Goal: Check status

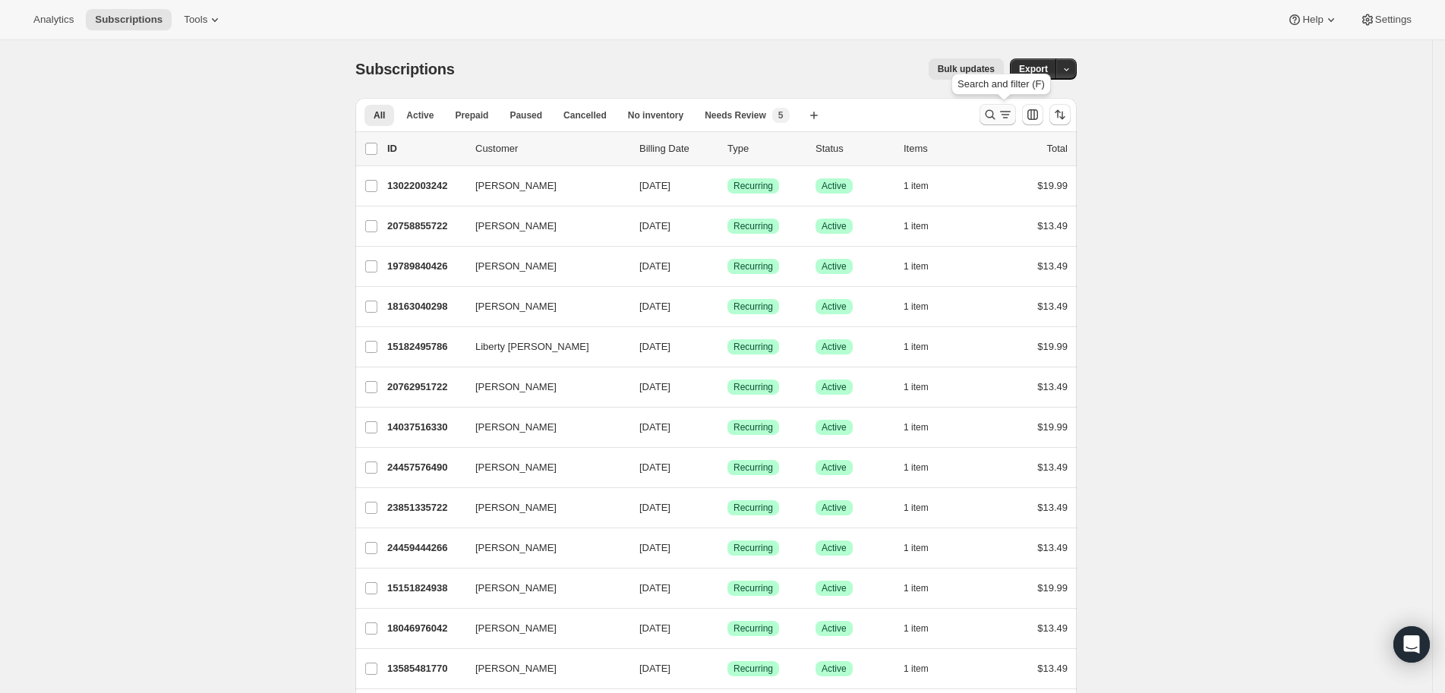
click at [996, 120] on icon "Search and filter results" at bounding box center [989, 114] width 15 height 15
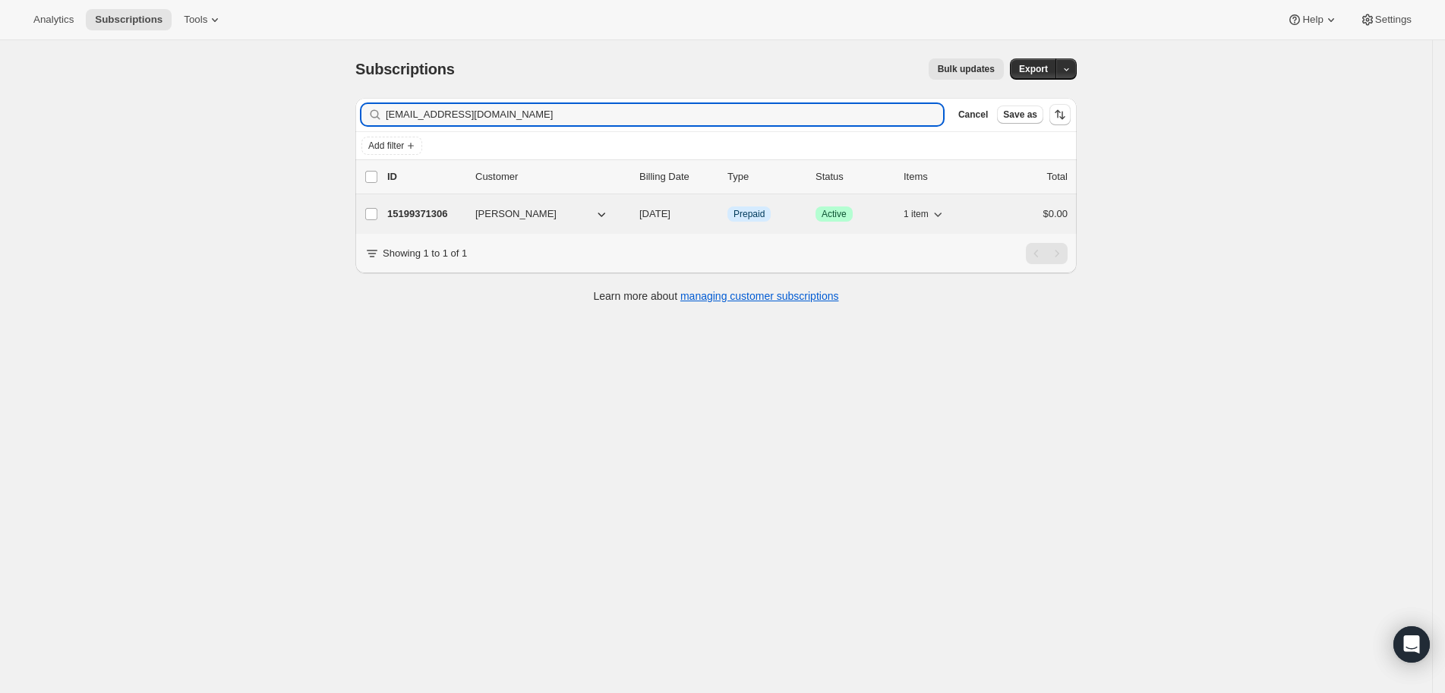
type input "[EMAIL_ADDRESS][DOMAIN_NAME]"
click at [440, 209] on p "15199371306" at bounding box center [425, 213] width 76 height 15
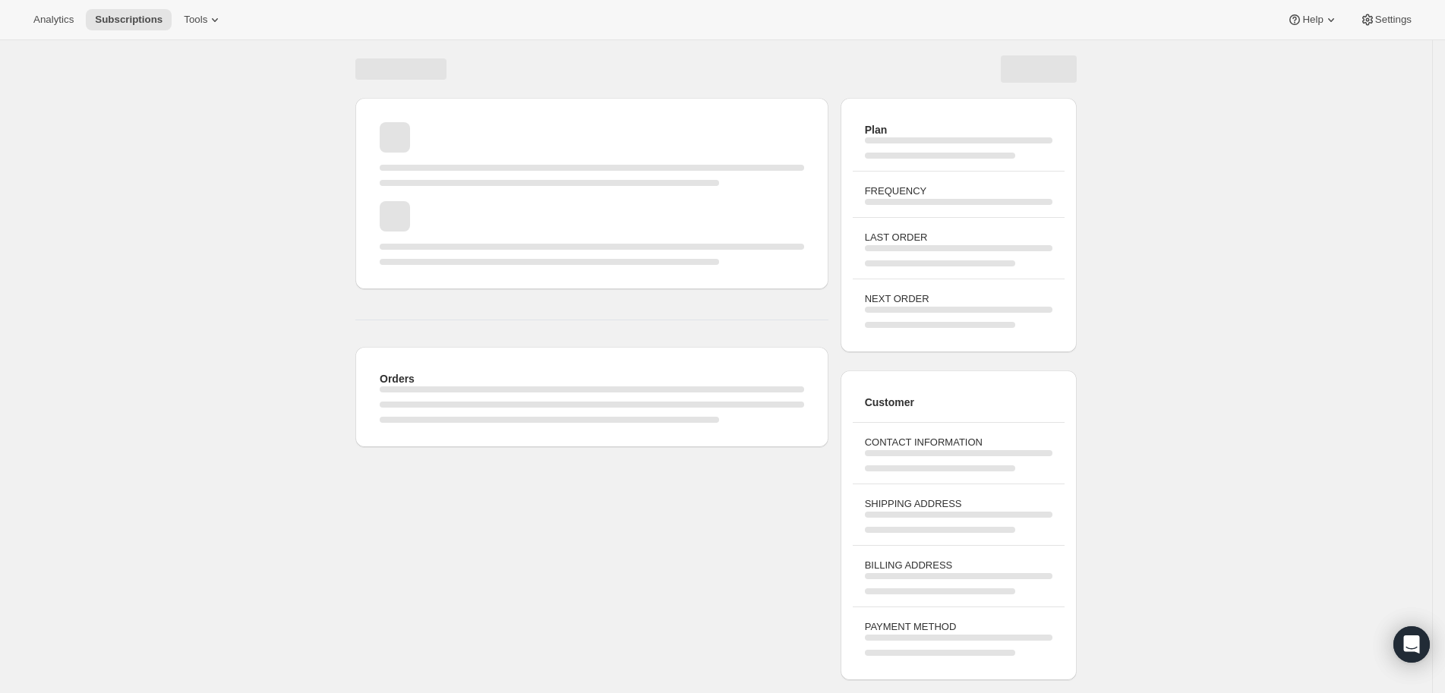
click at [454, 206] on div "Page loading" at bounding box center [592, 233] width 424 height 64
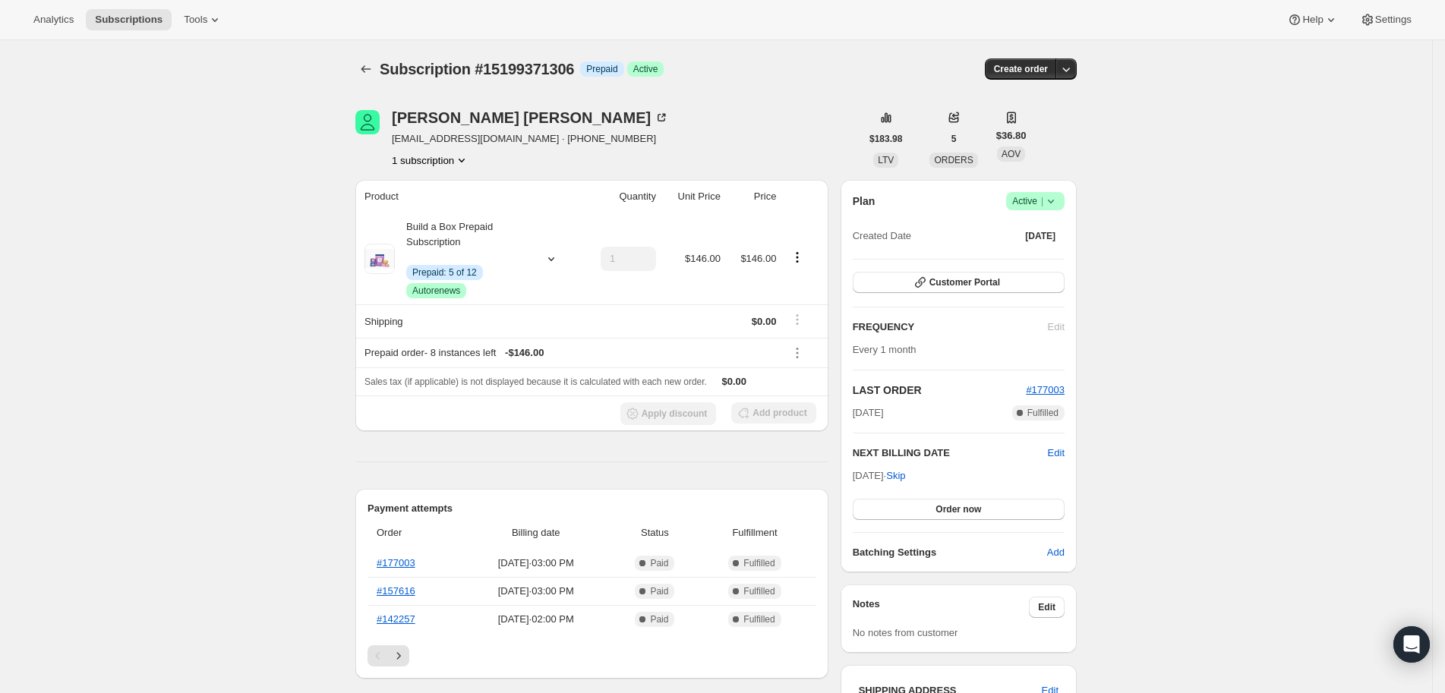
click at [794, 57] on div "Subscription #15199371306. This page is ready Subscription #15199371306 Info Pr…" at bounding box center [715, 69] width 721 height 58
click at [392, 557] on link "#177003" at bounding box center [395, 562] width 39 height 11
click at [725, 112] on div "[PERSON_NAME] [EMAIL_ADDRESS][DOMAIN_NAME] · [PHONE_NUMBER] 1 subscription" at bounding box center [607, 139] width 505 height 58
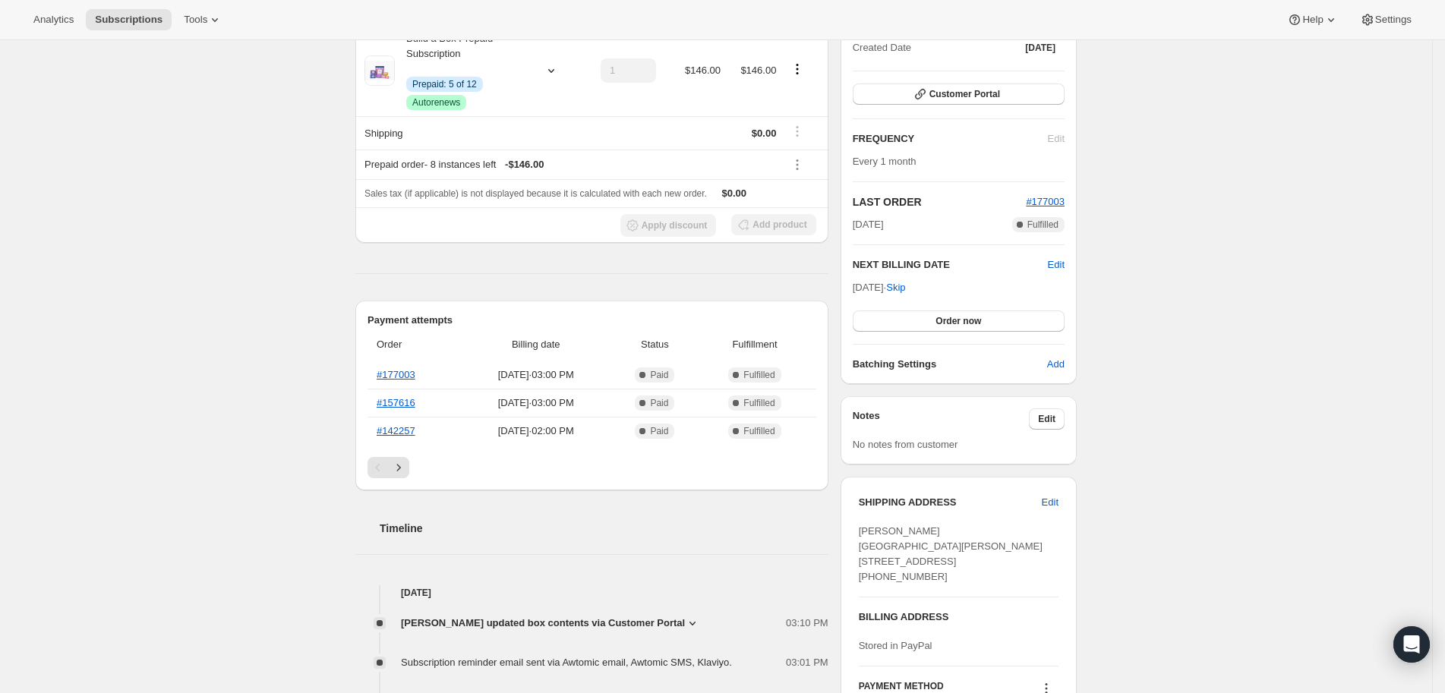
scroll to position [210, 0]
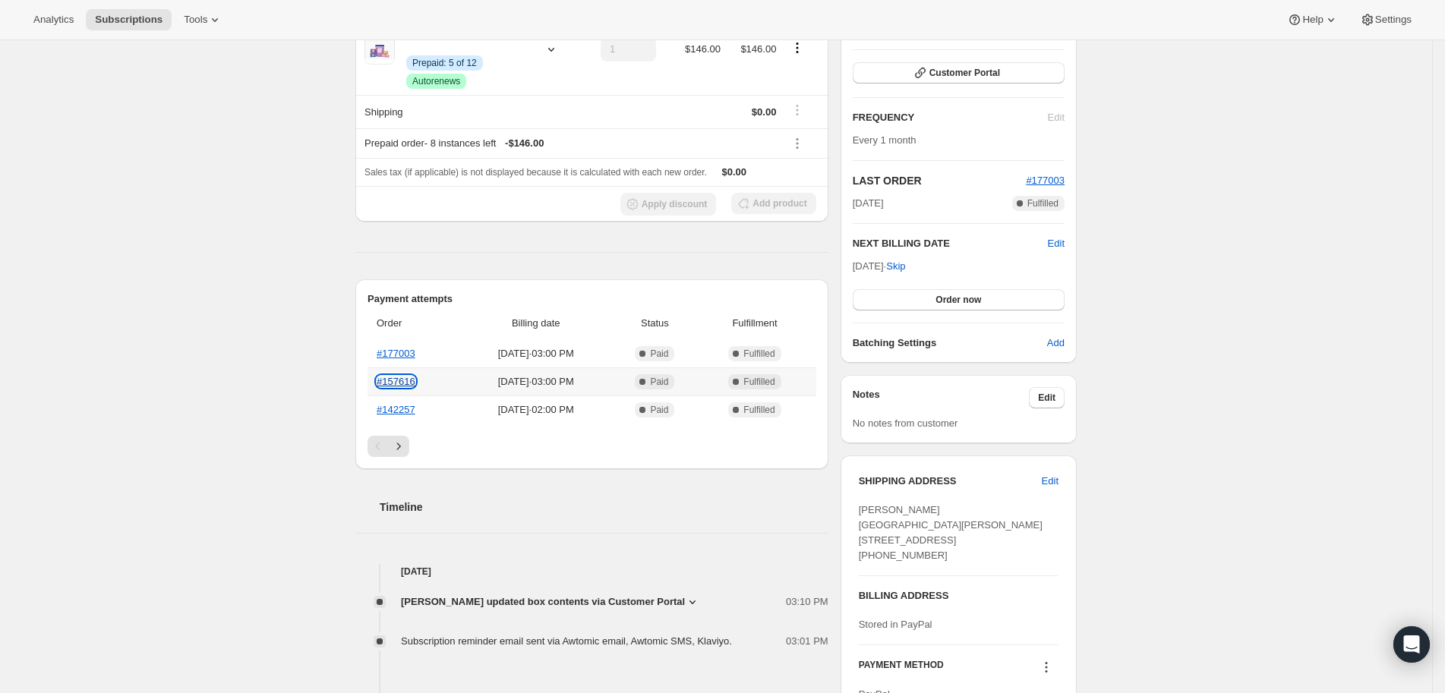
click at [408, 377] on link "#157616" at bounding box center [395, 381] width 39 height 11
